Goal: Navigation & Orientation: Go to known website

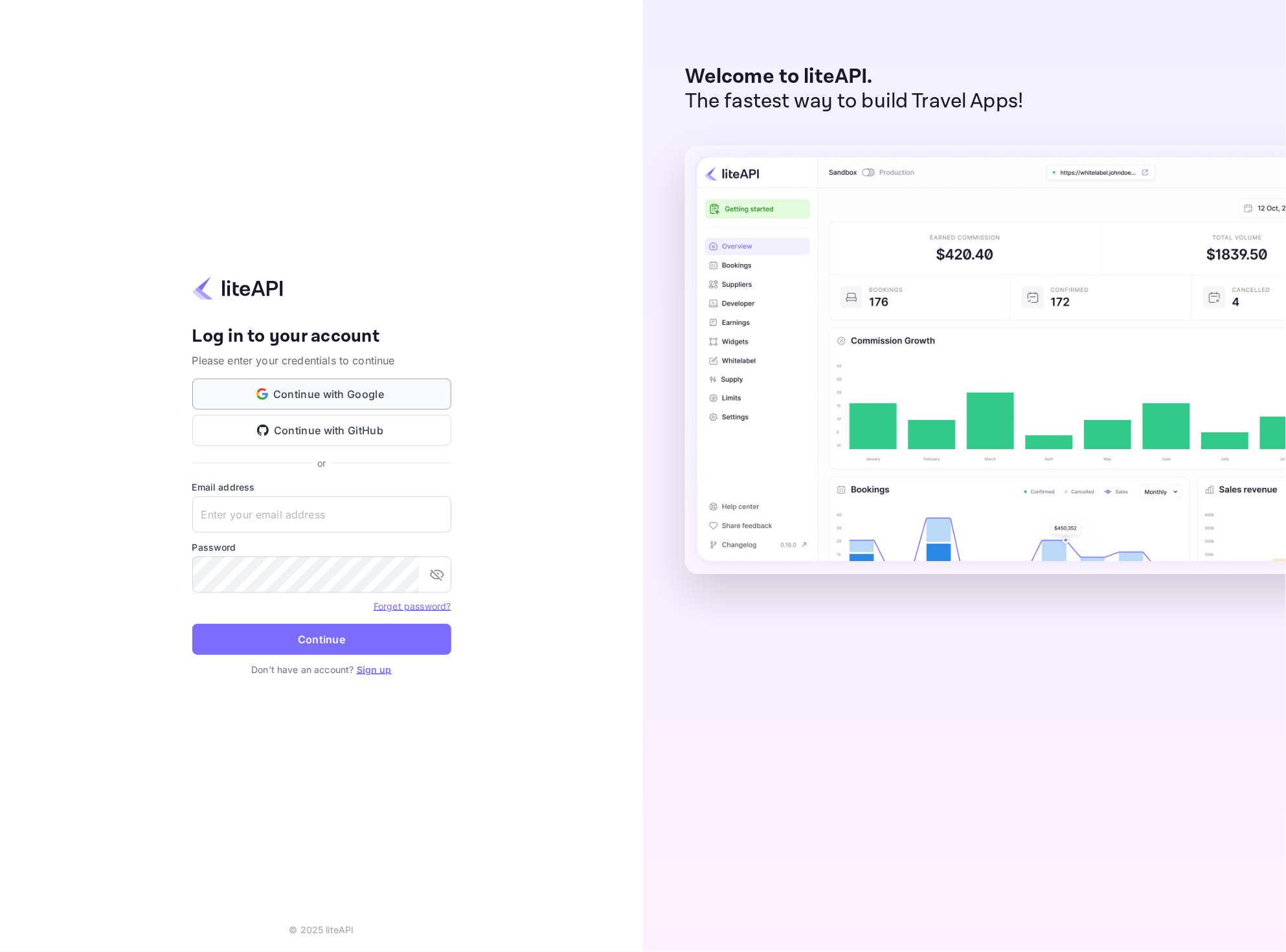
click at [309, 393] on button "Continue with Google" at bounding box center [322, 394] width 259 height 31
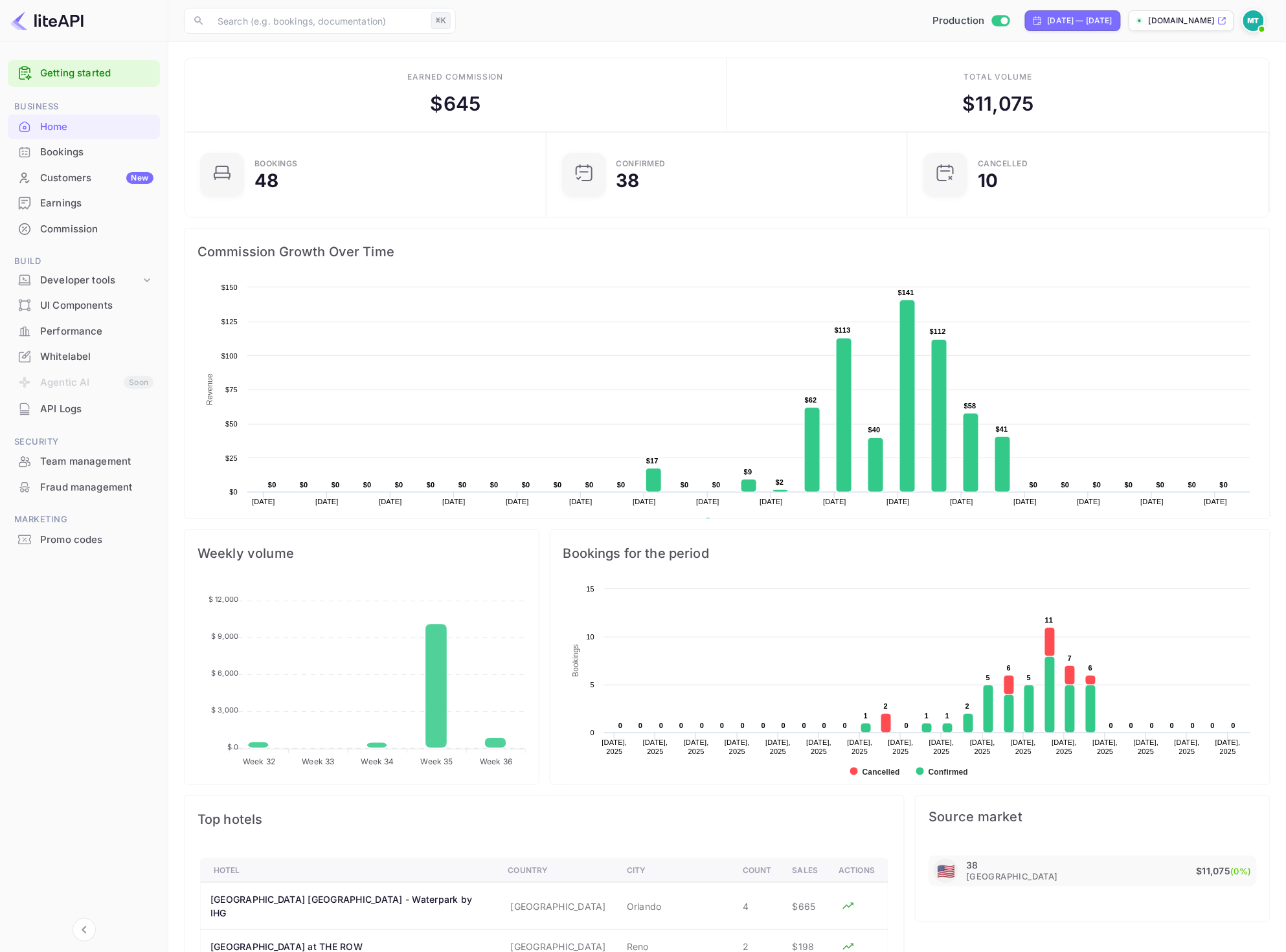
click at [684, 52] on main "Earned commission $ 645 Total volume $ 11,075 Bookings 48 Confirmed 38 CANCELLE…" at bounding box center [727, 670] width 1118 height 1256
click at [697, 37] on div "​ ⌘K ​ Production [DATE] — [DATE] [DOMAIN_NAME]" at bounding box center [727, 21] width 1118 height 41
